Goal: Transaction & Acquisition: Purchase product/service

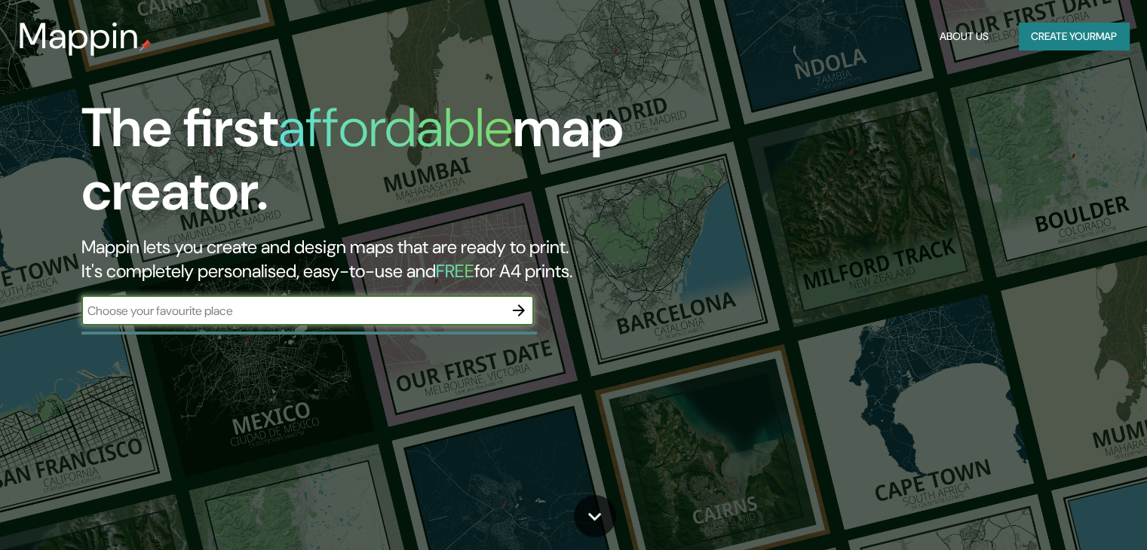
click at [241, 306] on input "text" at bounding box center [292, 310] width 422 height 17
type input "m"
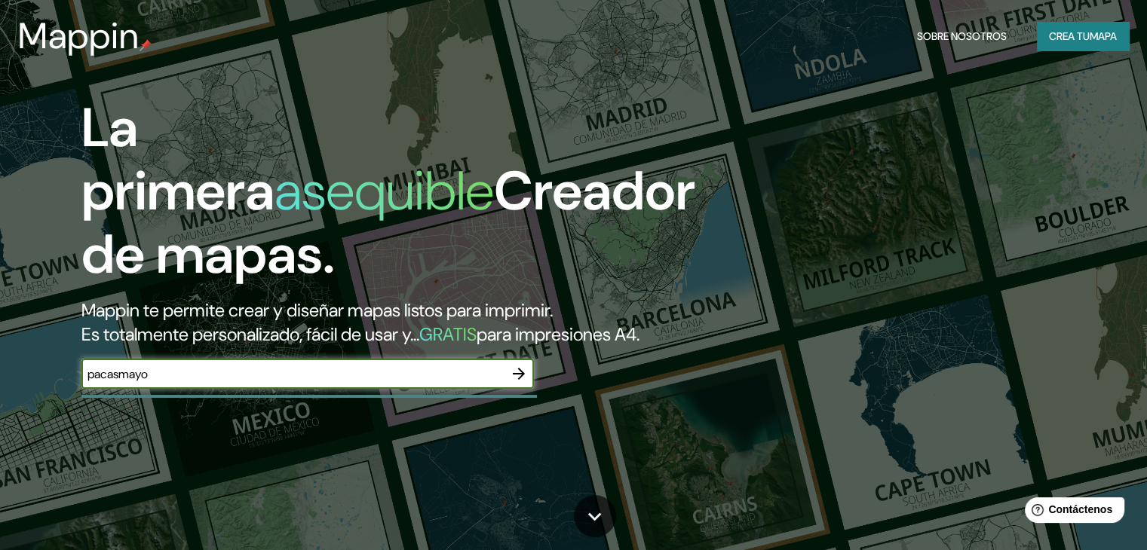
type input "pacasmayo"
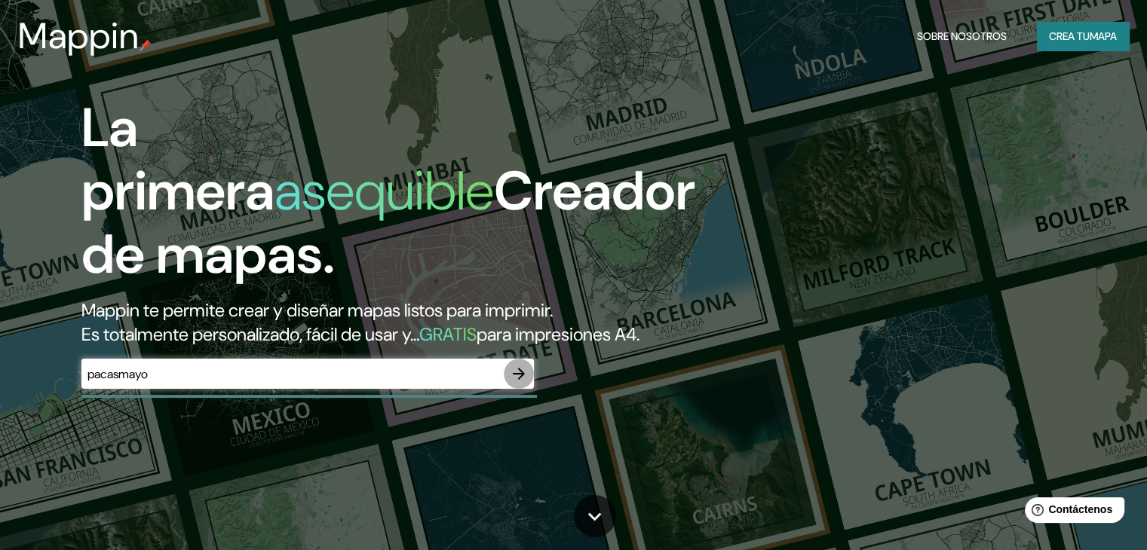
click at [524, 383] on icon "button" at bounding box center [519, 374] width 18 height 18
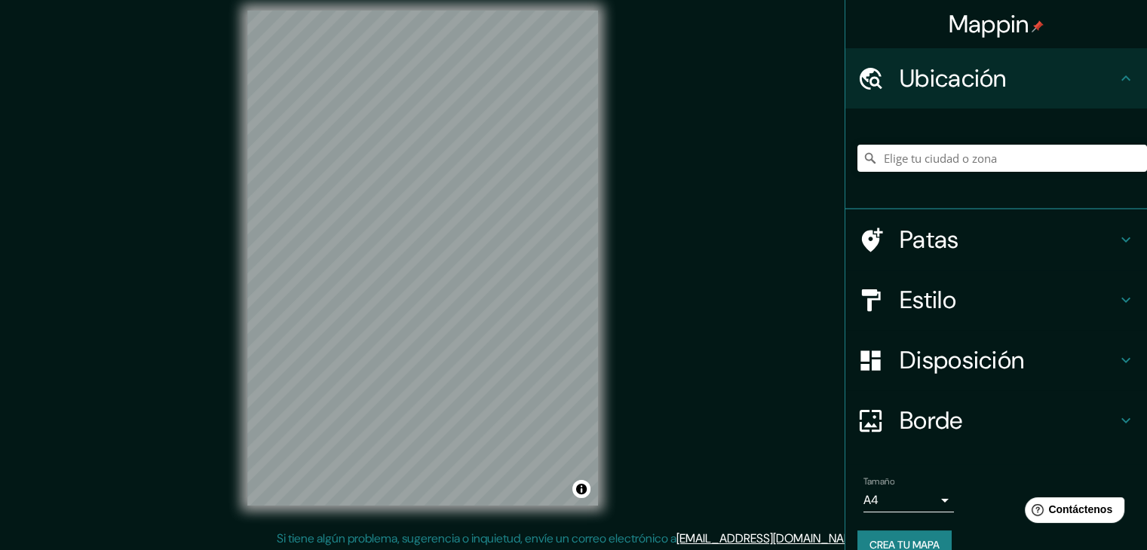
scroll to position [17, 0]
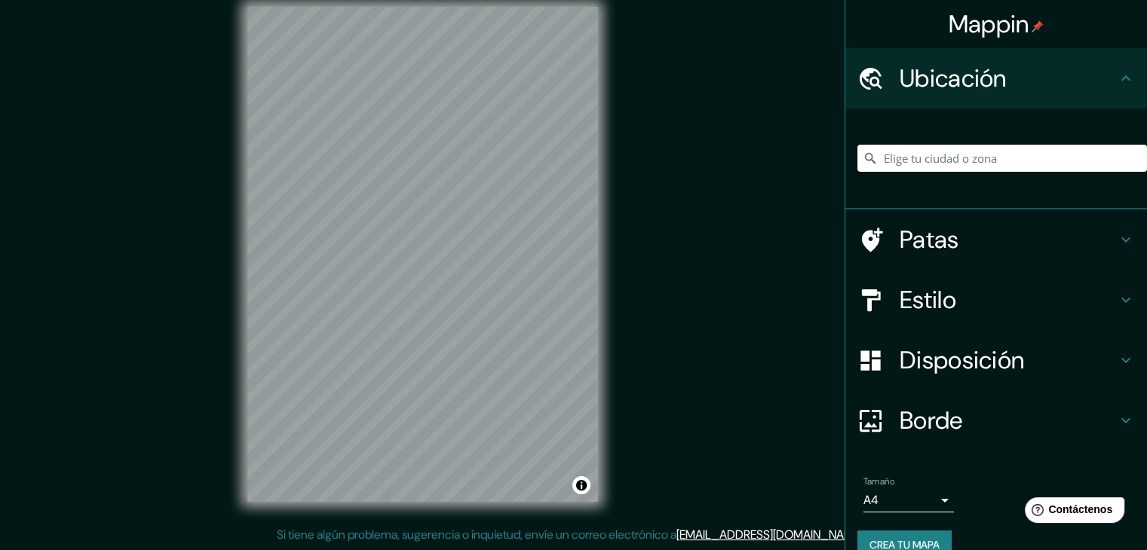
click at [906, 157] on input "Elige tu ciudad o zona" at bounding box center [1002, 158] width 290 height 27
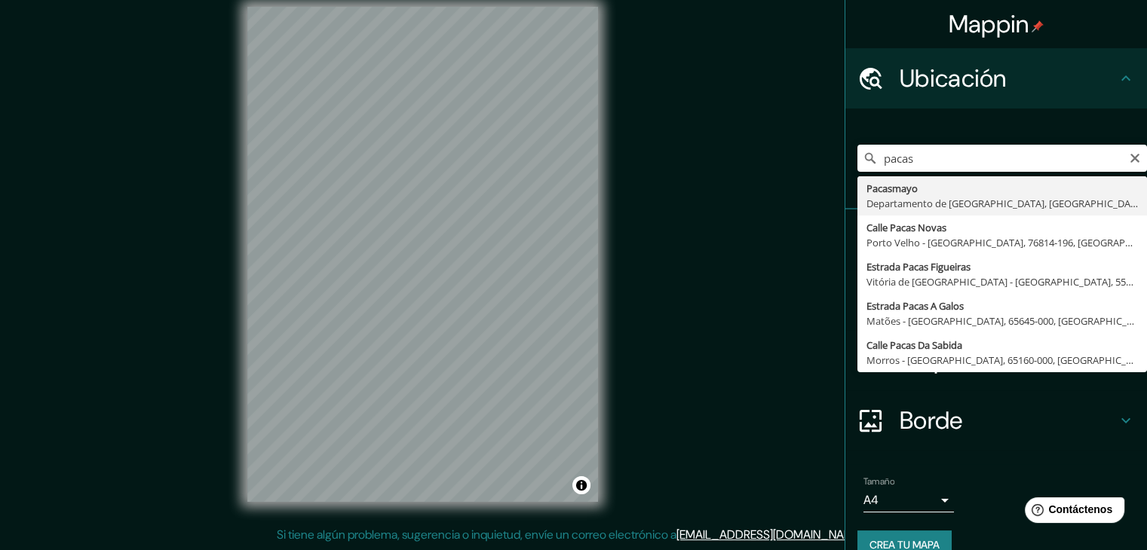
type input "Pacasmayo, Departamento de [GEOGRAPHIC_DATA], [GEOGRAPHIC_DATA]"
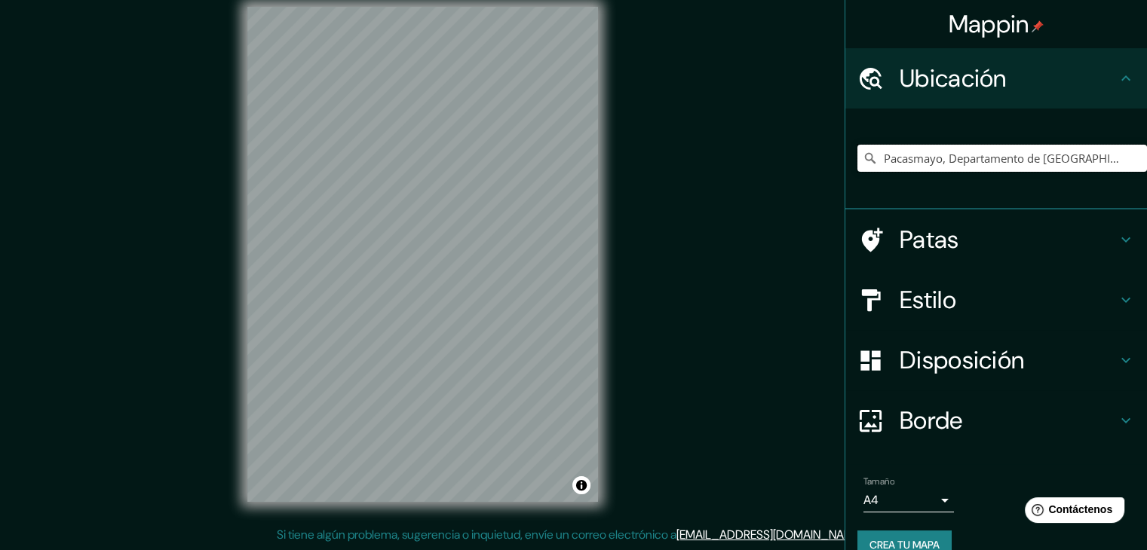
scroll to position [0, 0]
click at [1068, 302] on h4 "Estilo" at bounding box center [1008, 300] width 217 height 30
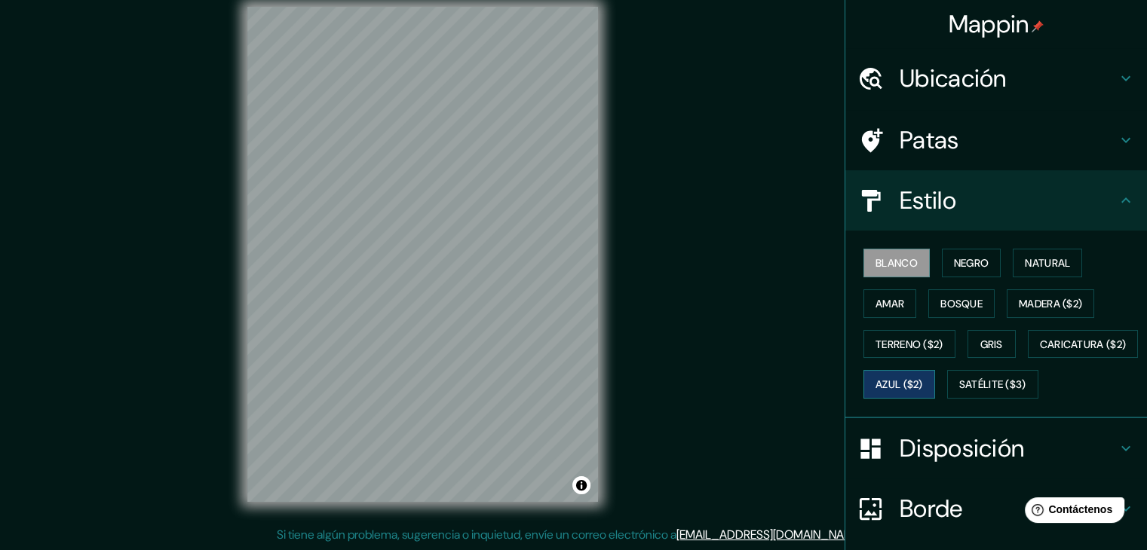
click at [935, 370] on button "Azul ($2)" at bounding box center [899, 384] width 72 height 29
click at [959, 392] on font "Satélite ($3)" at bounding box center [992, 386] width 67 height 14
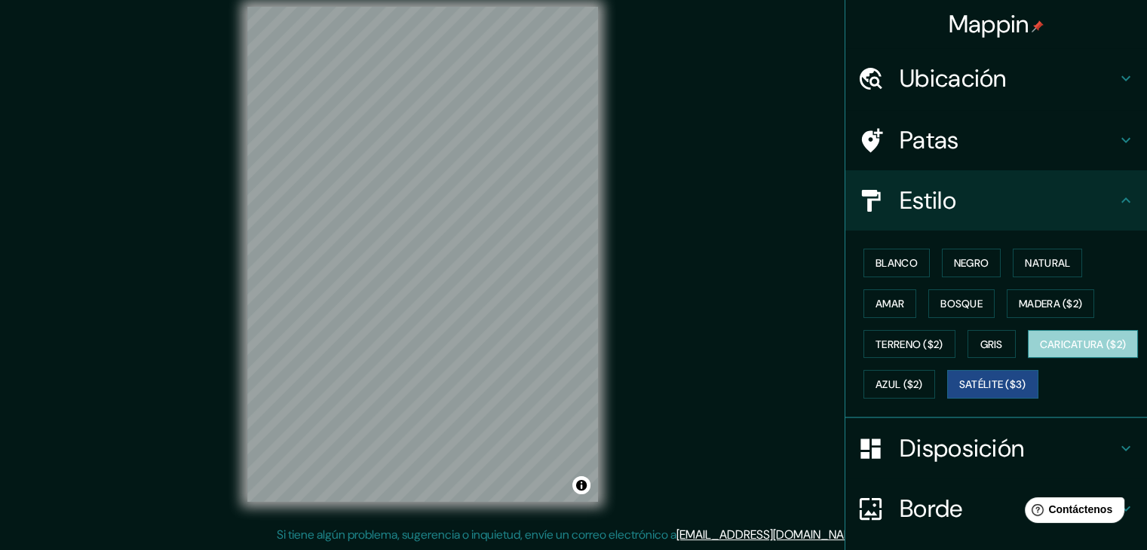
click at [1040, 351] on font "Caricatura ($2)" at bounding box center [1083, 345] width 87 height 14
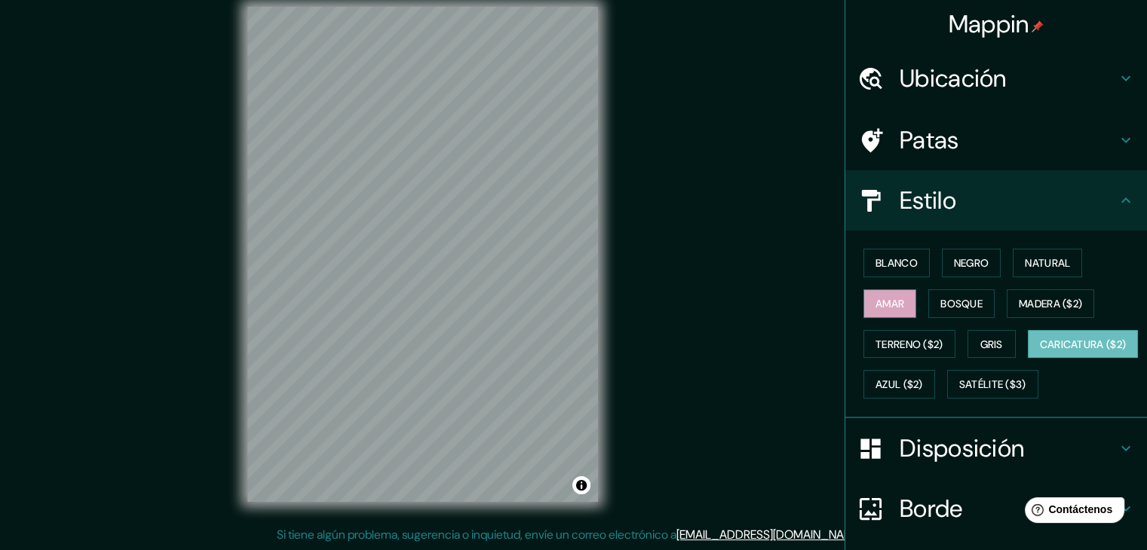
click at [875, 299] on font "Amar" at bounding box center [889, 304] width 29 height 14
click at [951, 151] on h4 "Patas" at bounding box center [1008, 140] width 217 height 30
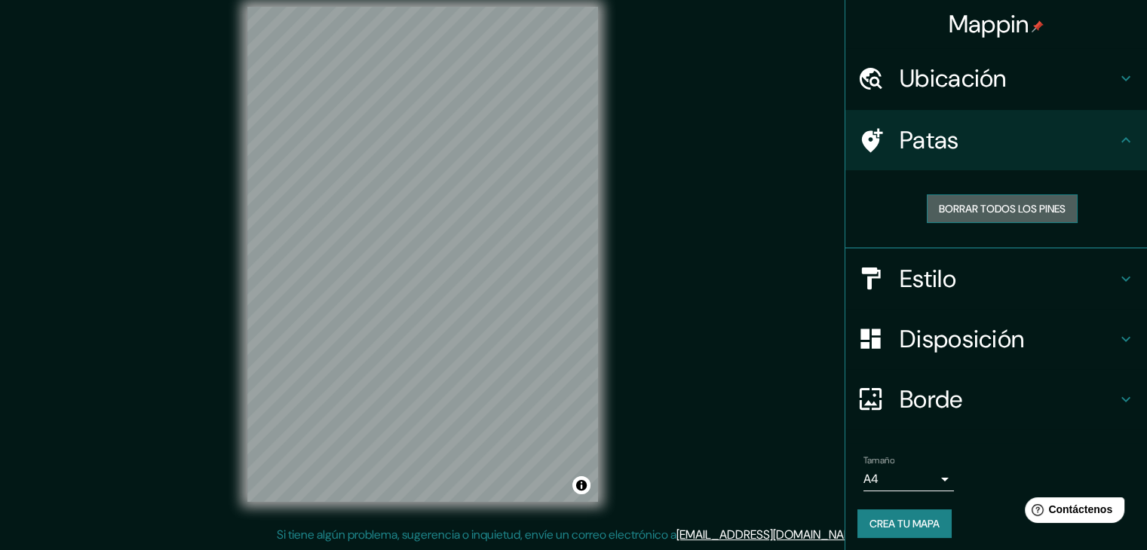
click at [949, 206] on font "Borrar todos los pines" at bounding box center [1002, 209] width 127 height 14
click at [902, 90] on font "Ubicación" at bounding box center [953, 79] width 107 height 32
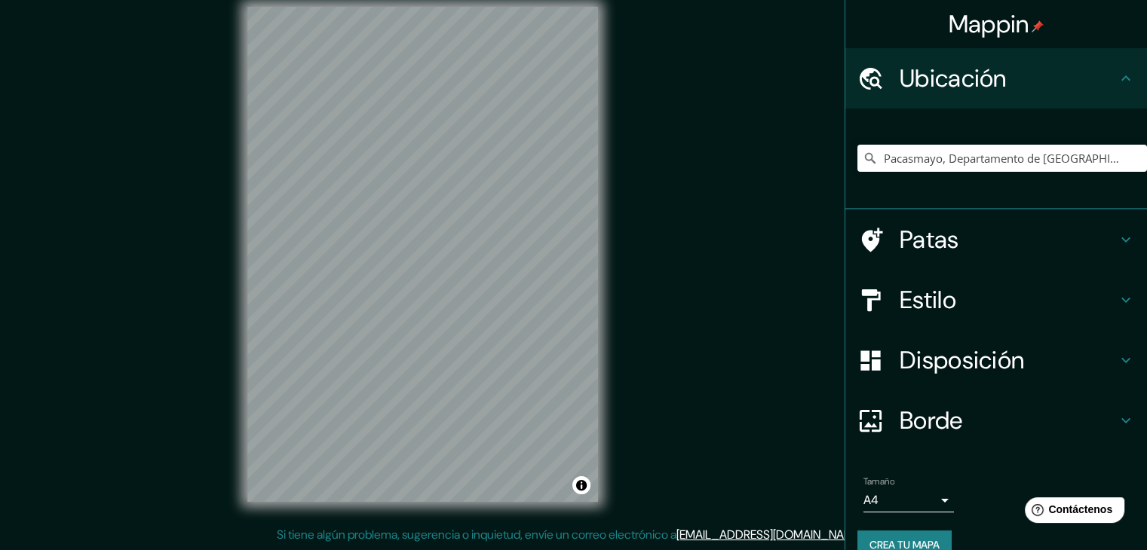
click at [907, 345] on font "Disposición" at bounding box center [962, 361] width 124 height 32
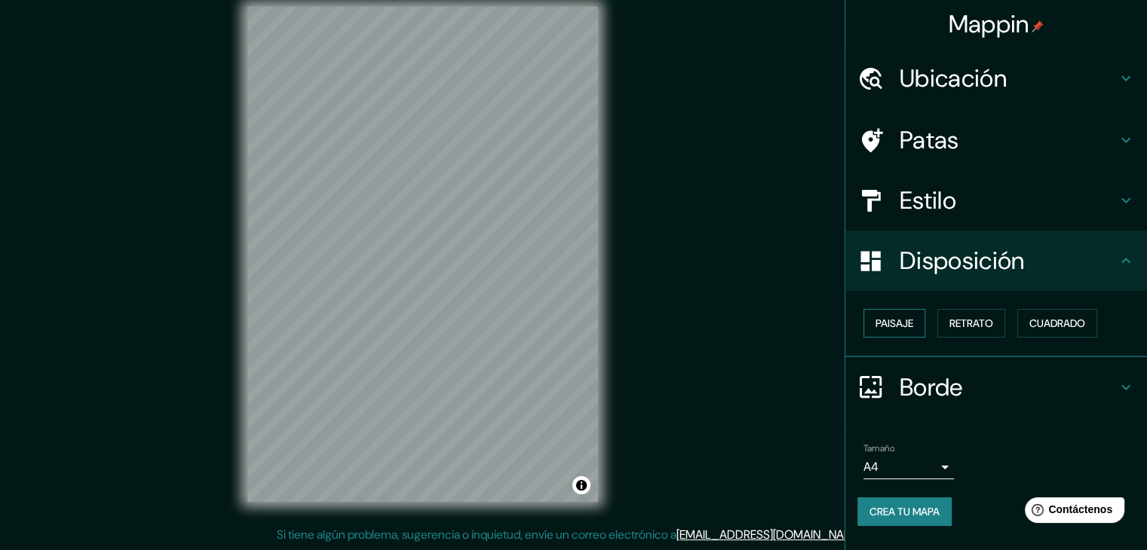
click at [903, 323] on font "Paisaje" at bounding box center [894, 324] width 38 height 14
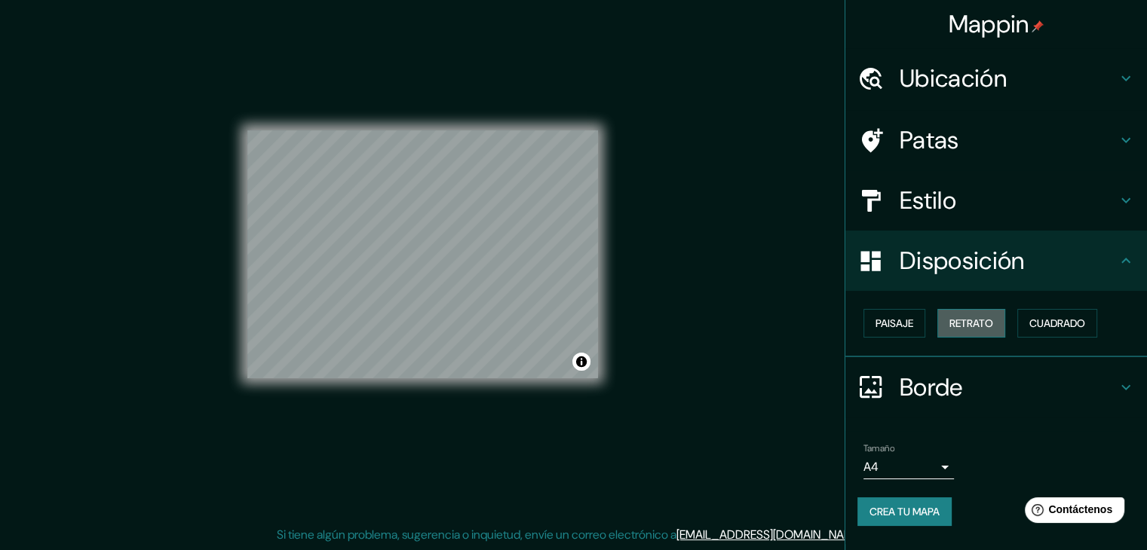
click at [964, 322] on font "Retrato" at bounding box center [971, 324] width 44 height 14
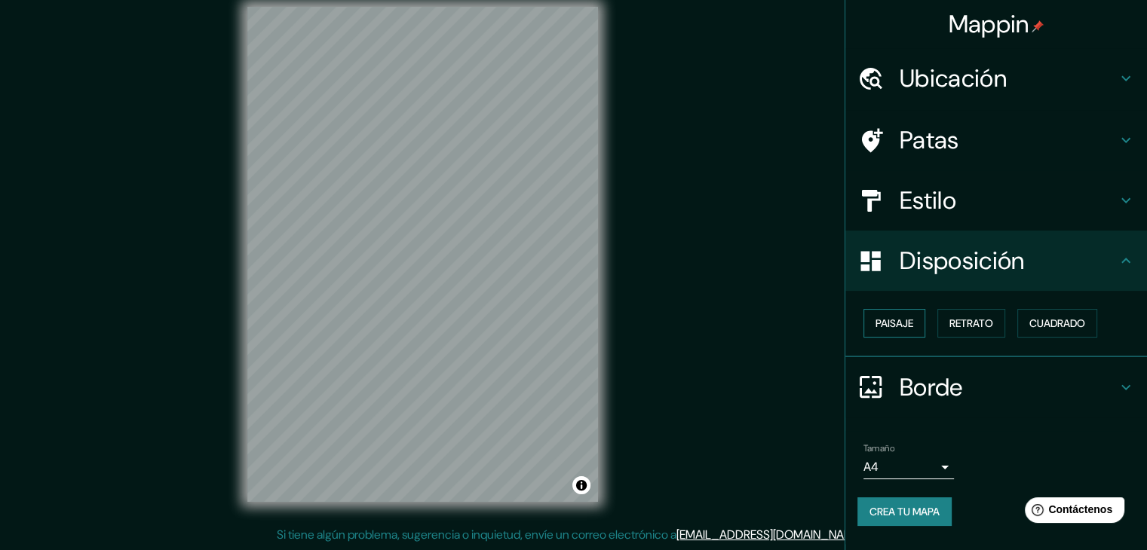
click at [887, 317] on font "Paisaje" at bounding box center [894, 324] width 38 height 14
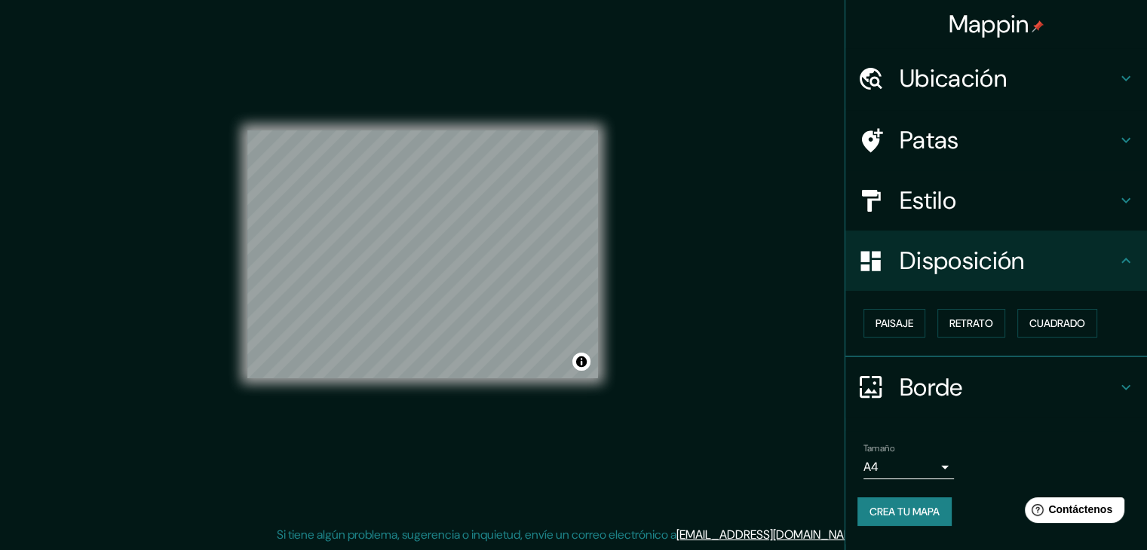
click at [925, 187] on font "Estilo" at bounding box center [928, 201] width 57 height 32
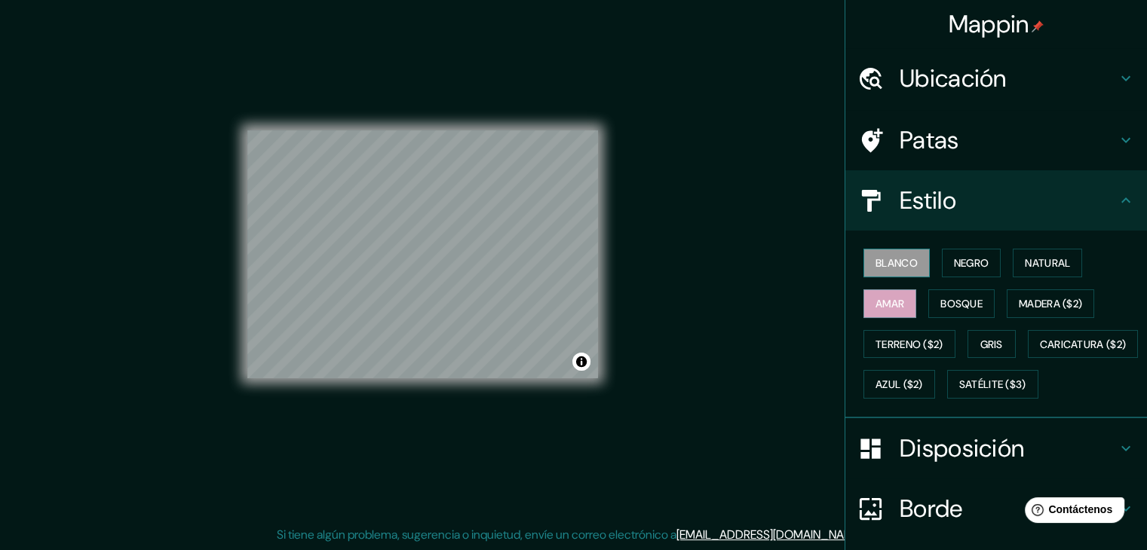
click at [892, 269] on font "Blanco" at bounding box center [896, 263] width 42 height 14
click at [973, 257] on font "Negro" at bounding box center [971, 263] width 35 height 14
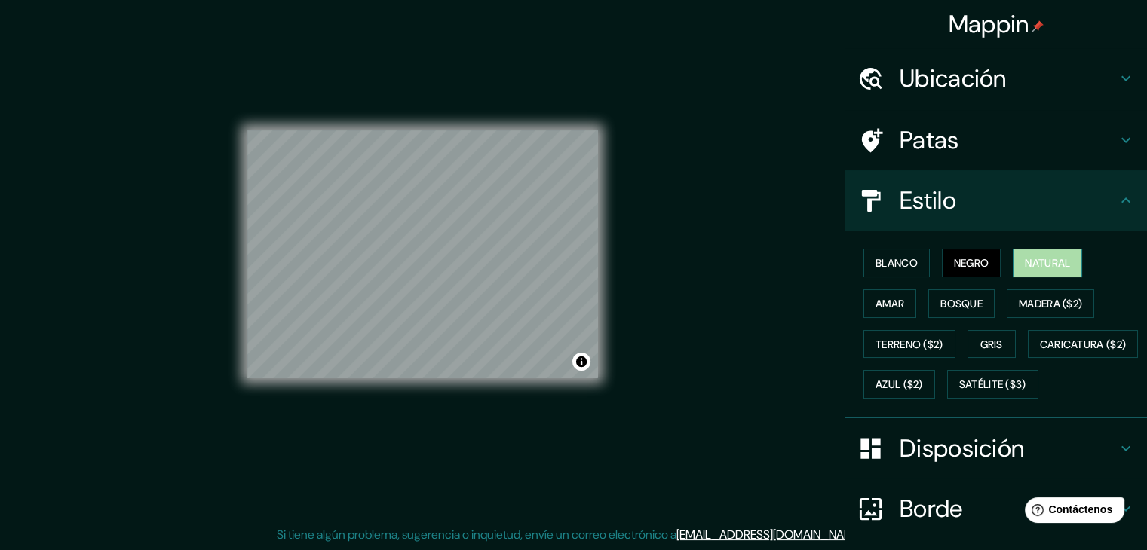
click at [1029, 254] on font "Natural" at bounding box center [1047, 263] width 45 height 20
click at [940, 302] on font "Bosque" at bounding box center [961, 304] width 42 height 14
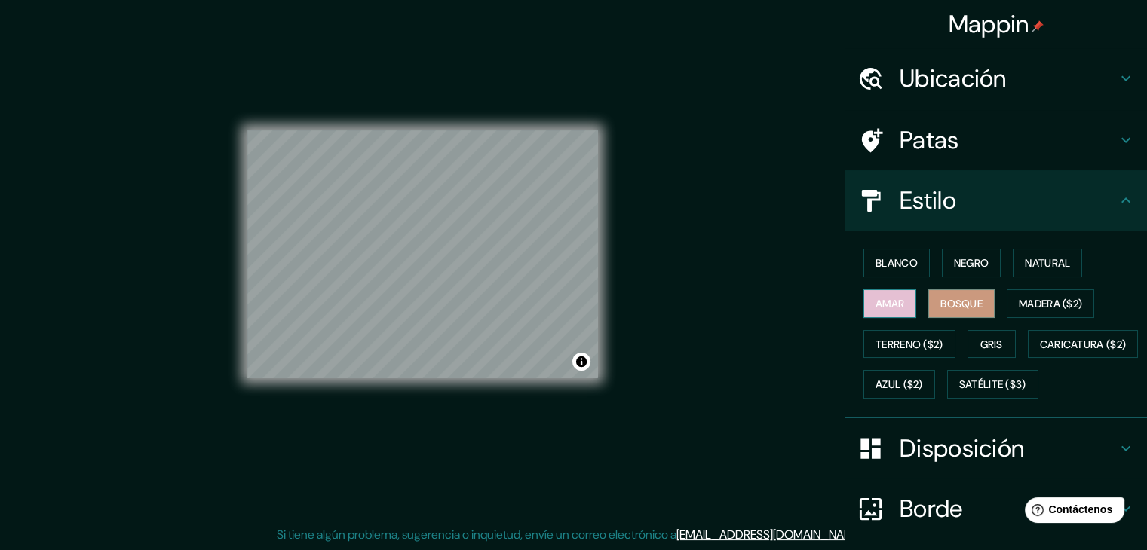
click at [903, 299] on button "Amar" at bounding box center [889, 304] width 53 height 29
click at [919, 338] on font "Terreno ($2)" at bounding box center [909, 345] width 68 height 14
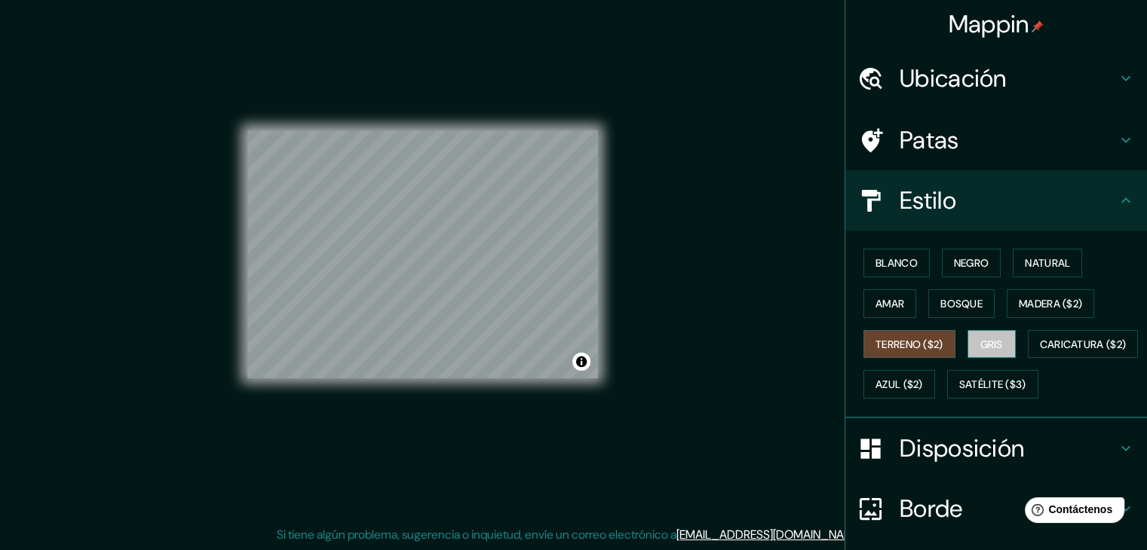
click at [980, 348] on font "Gris" at bounding box center [991, 345] width 23 height 14
click at [931, 359] on div "Blanco Negro Natural Amar Bosque Madera ($2) Terreno ($2) Gris Caricatura ($2) …" at bounding box center [1002, 324] width 290 height 162
click at [920, 345] on font "Terreno ($2)" at bounding box center [909, 345] width 68 height 14
click at [1028, 359] on button "Caricatura ($2)" at bounding box center [1083, 344] width 111 height 29
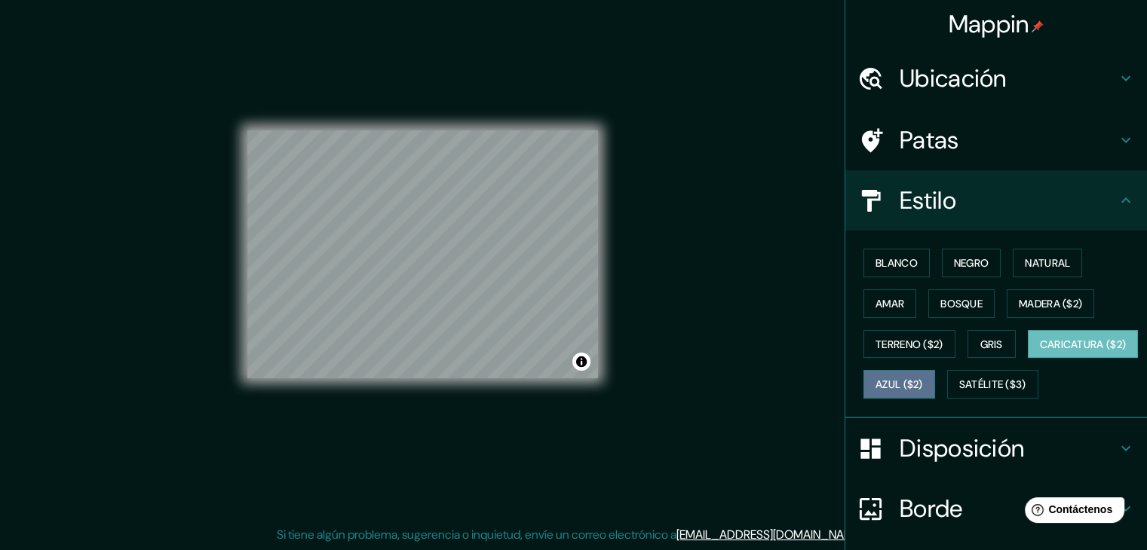
click at [923, 391] on font "Azul ($2)" at bounding box center [899, 385] width 48 height 20
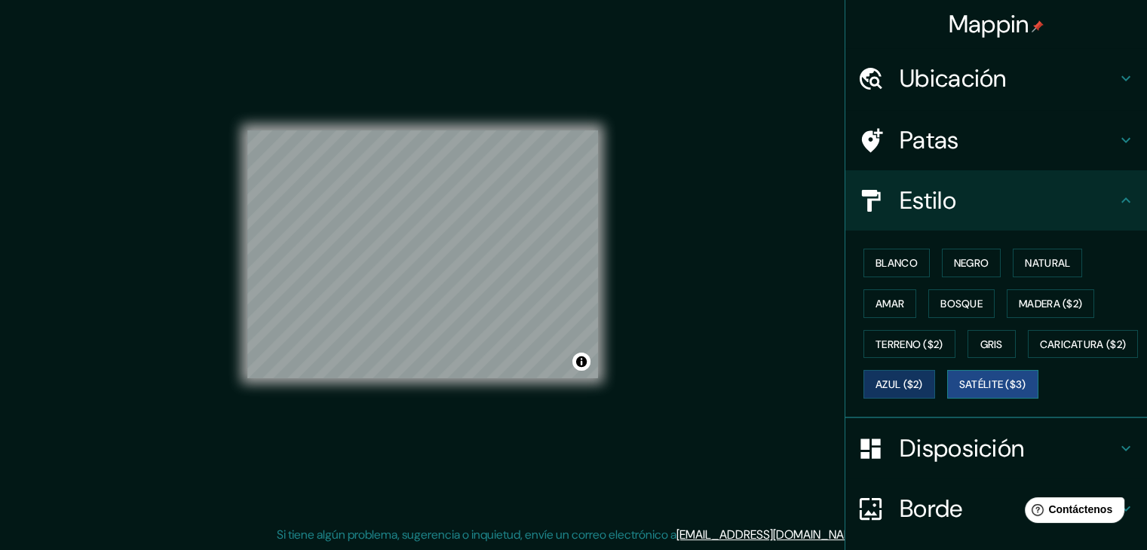
click at [959, 394] on font "Satélite ($3)" at bounding box center [992, 385] width 67 height 20
